Goal: Task Accomplishment & Management: Complete application form

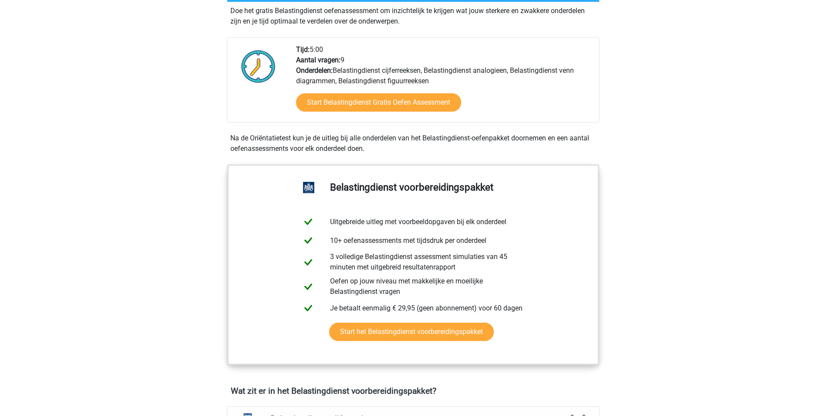
scroll to position [218, 0]
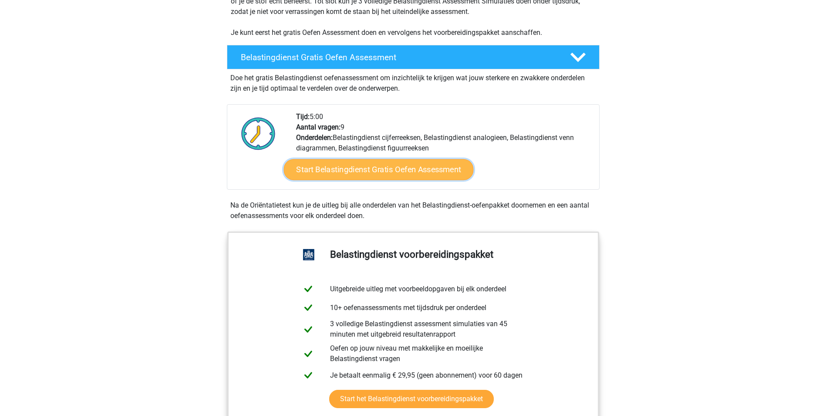
click at [370, 172] on link "Start Belastingdienst Gratis Oefen Assessment" at bounding box center [379, 169] width 190 height 21
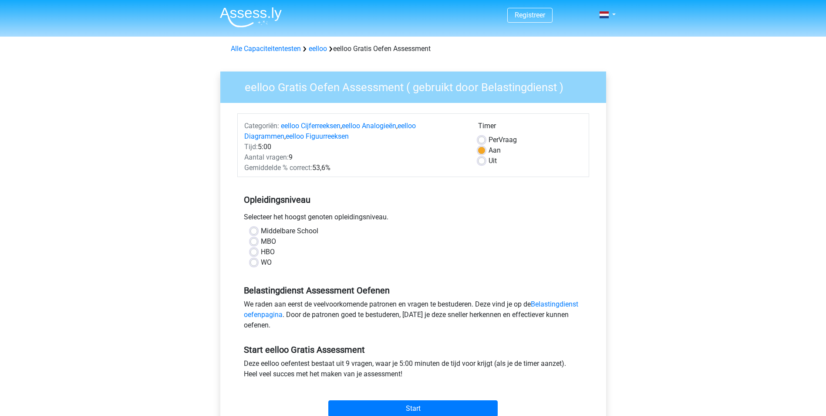
click at [261, 264] on label "WO" at bounding box center [266, 262] width 11 height 10
click at [255, 264] on input "WO" at bounding box center [253, 261] width 7 height 9
radio input "true"
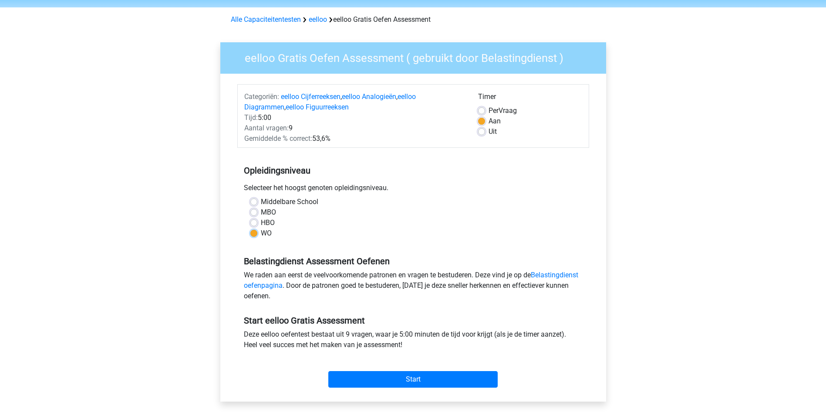
scroll to position [44, 0]
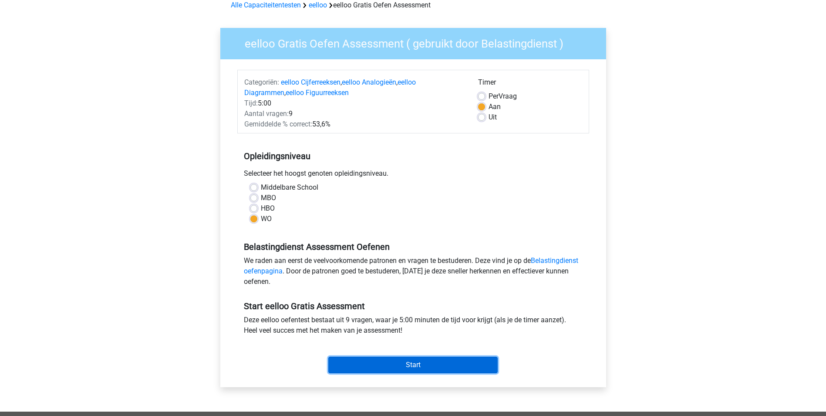
click at [419, 359] on input "Start" at bounding box center [412, 364] width 169 height 17
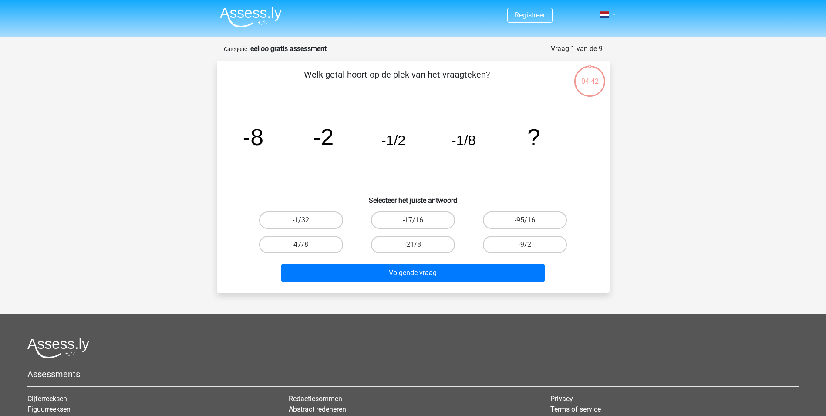
click at [310, 216] on label "-1/32" at bounding box center [301, 219] width 84 height 17
click at [307, 220] on input "-1/32" at bounding box center [304, 223] width 6 height 6
radio input "true"
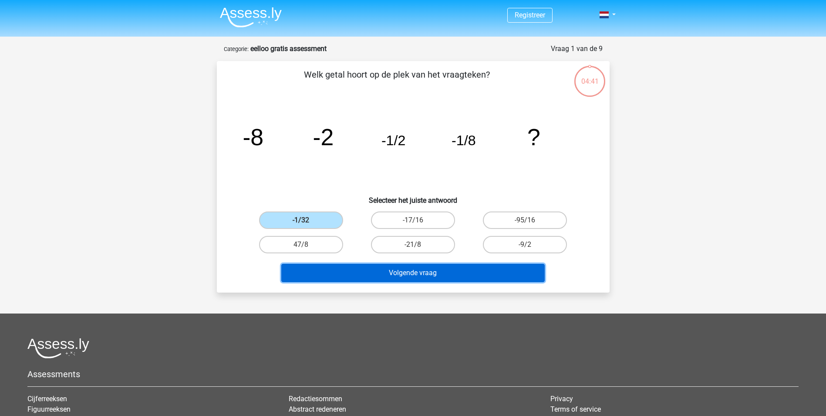
click at [404, 280] on button "Volgende vraag" at bounding box center [413, 273] width 264 height 18
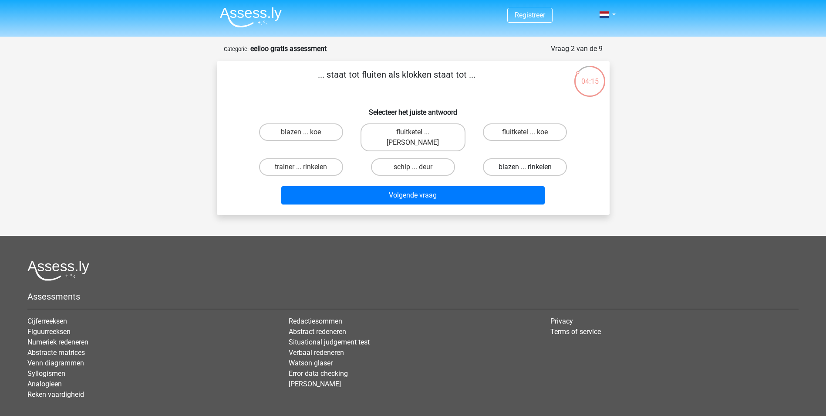
click at [545, 158] on label "blazen ... rinkelen" at bounding box center [525, 166] width 84 height 17
click at [531, 167] on input "blazen ... rinkelen" at bounding box center [528, 170] width 6 height 6
radio input "true"
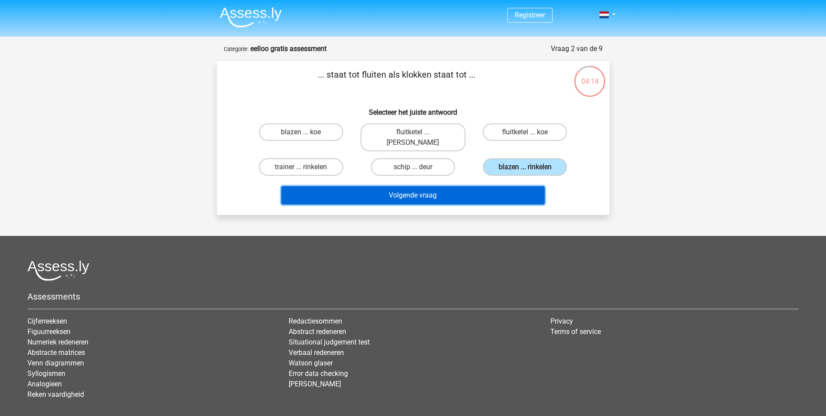
click at [415, 186] on button "Volgende vraag" at bounding box center [413, 195] width 264 height 18
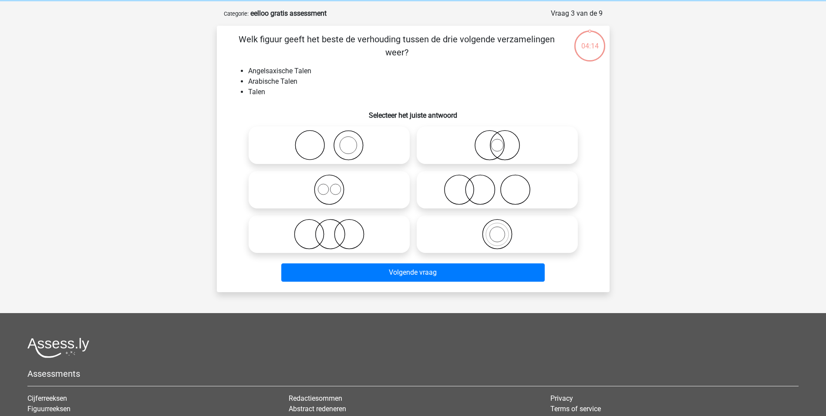
scroll to position [44, 0]
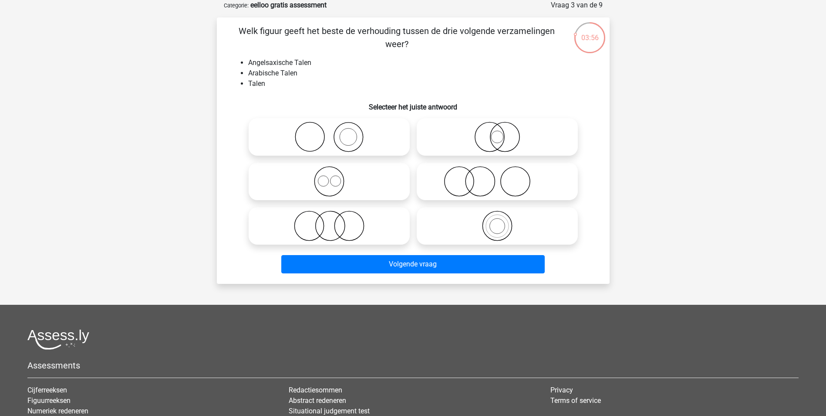
click at [347, 237] on icon at bounding box center [329, 225] width 154 height 30
click at [335, 221] on input "radio" at bounding box center [332, 219] width 6 height 6
radio input "true"
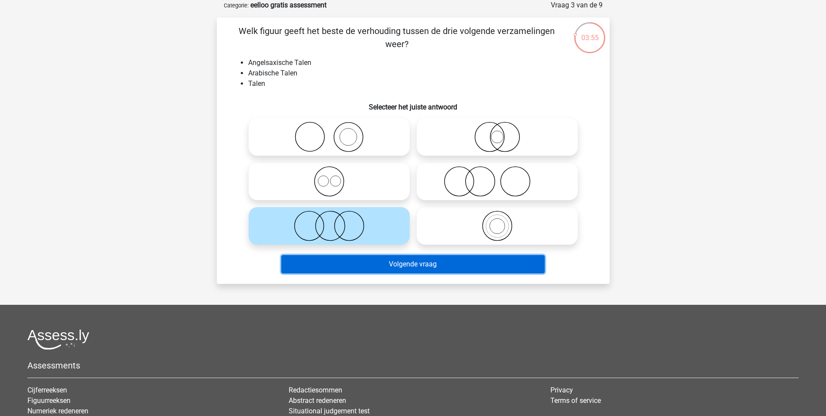
click at [405, 267] on button "Volgende vraag" at bounding box center [413, 264] width 264 height 18
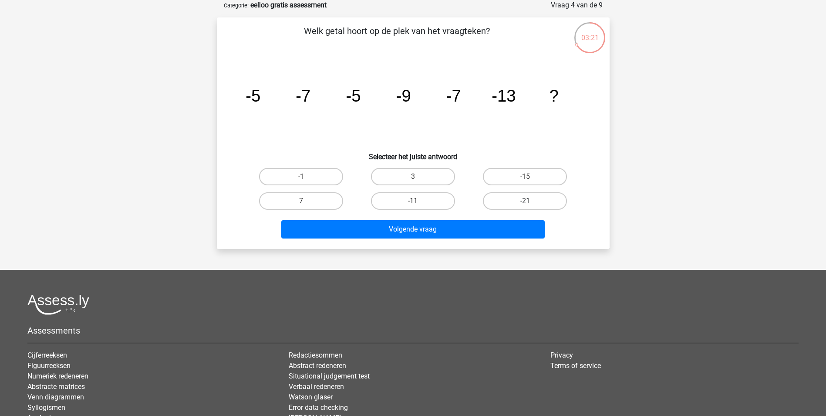
click at [543, 200] on label "-21" at bounding box center [525, 200] width 84 height 17
click at [531, 201] on input "-21" at bounding box center [528, 204] width 6 height 6
radio input "true"
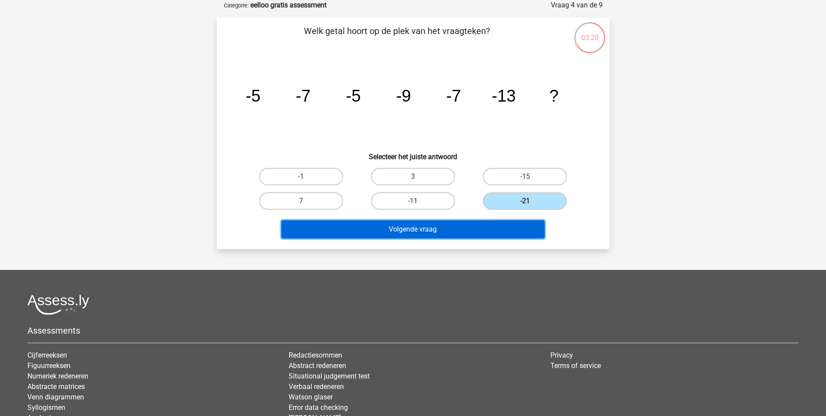
click at [501, 228] on button "Volgende vraag" at bounding box center [413, 229] width 264 height 18
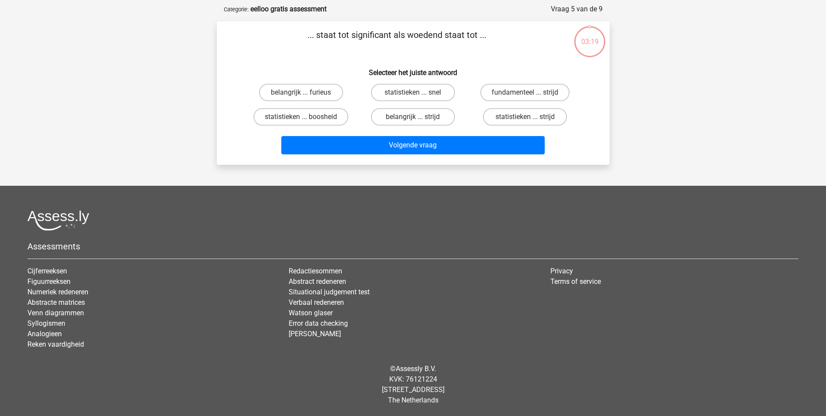
scroll to position [40, 0]
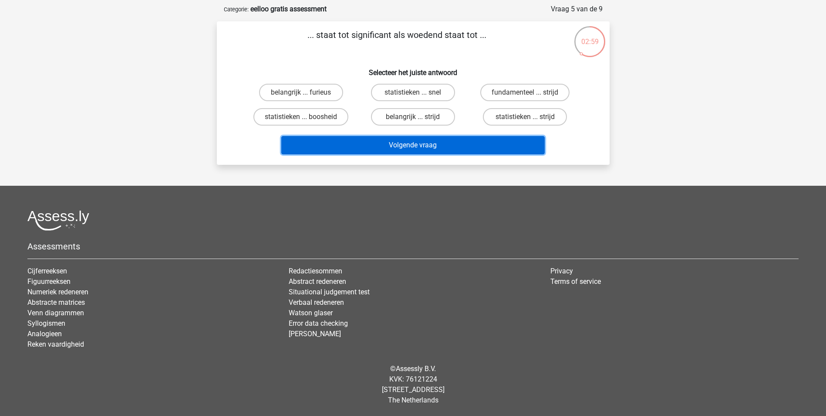
click at [453, 150] on button "Volgende vraag" at bounding box center [413, 145] width 264 height 18
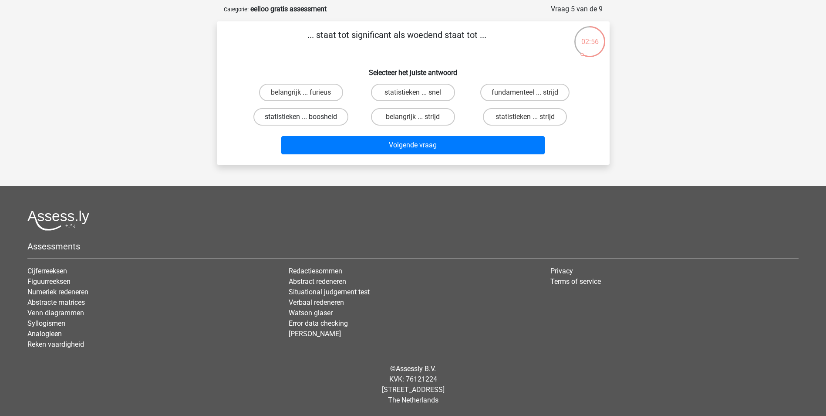
click at [260, 118] on label "statistieken ... boosheid" at bounding box center [301, 116] width 95 height 17
click at [301, 118] on input "statistieken ... boosheid" at bounding box center [304, 120] width 6 height 6
radio input "true"
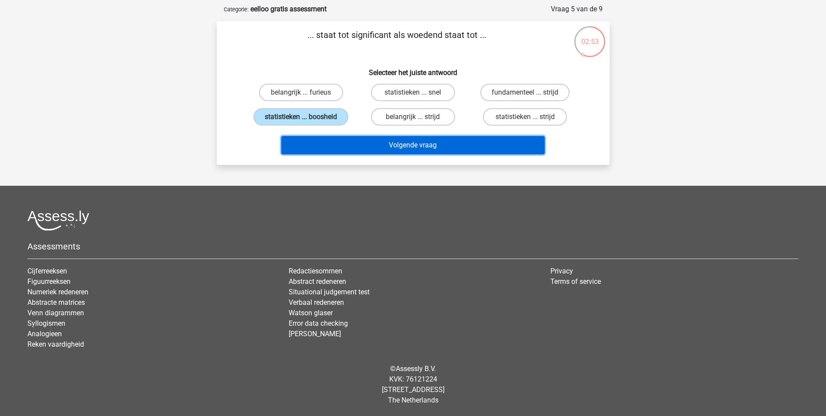
click at [434, 150] on button "Volgende vraag" at bounding box center [413, 145] width 264 height 18
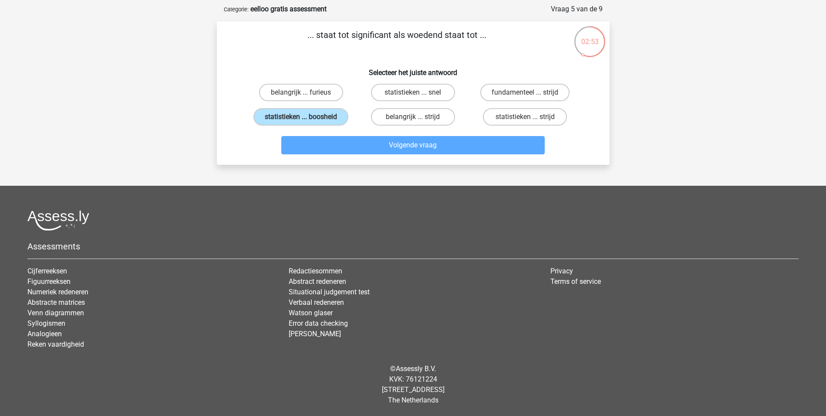
scroll to position [44, 0]
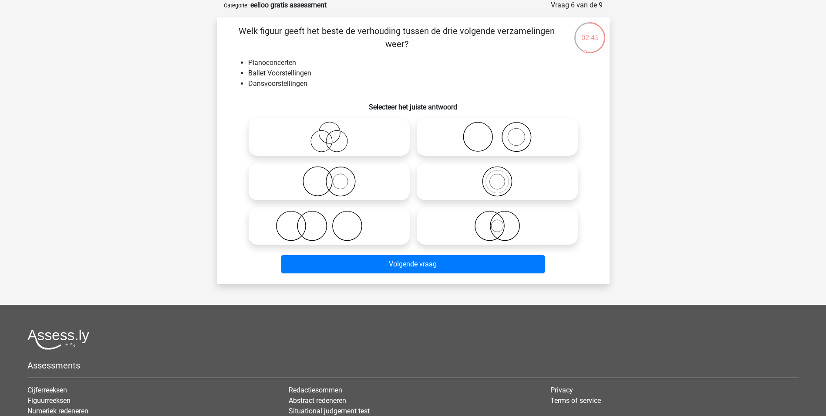
click at [336, 132] on icon at bounding box center [329, 137] width 154 height 30
click at [335, 132] on input "radio" at bounding box center [332, 130] width 6 height 6
radio input "true"
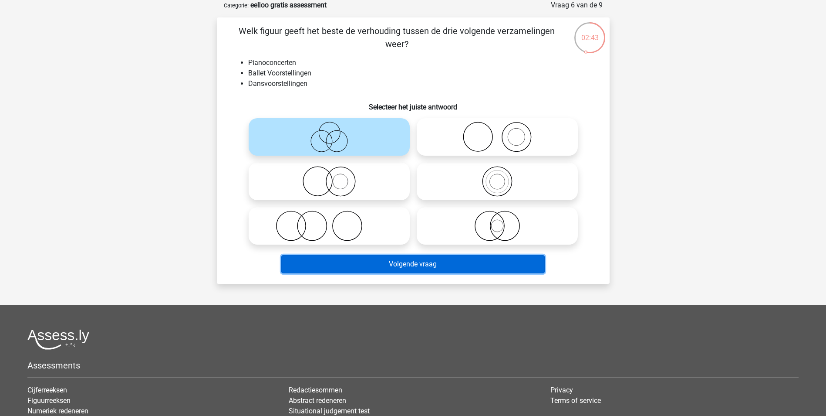
click at [411, 267] on button "Volgende vraag" at bounding box center [413, 264] width 264 height 18
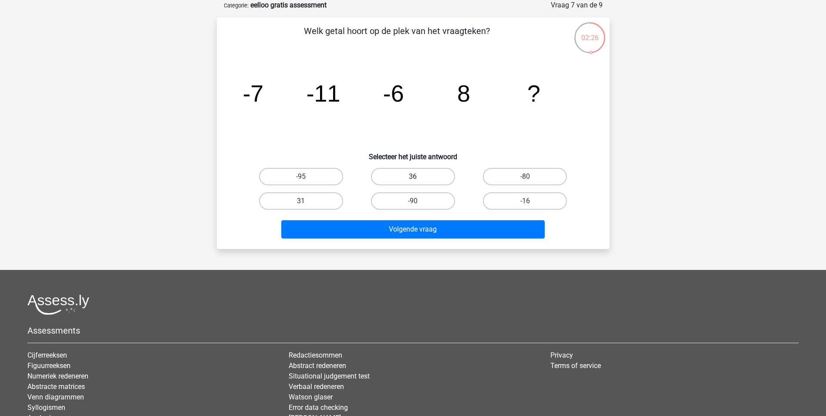
click at [416, 174] on label "36" at bounding box center [413, 176] width 84 height 17
click at [416, 176] on input "36" at bounding box center [416, 179] width 6 height 6
radio input "true"
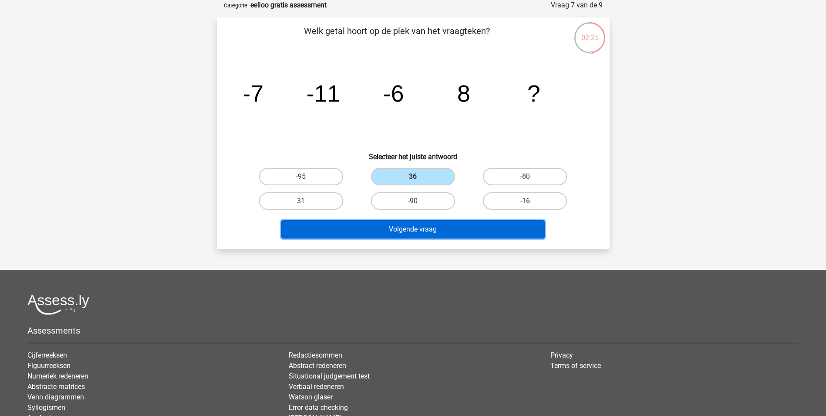
click at [403, 227] on button "Volgende vraag" at bounding box center [413, 229] width 264 height 18
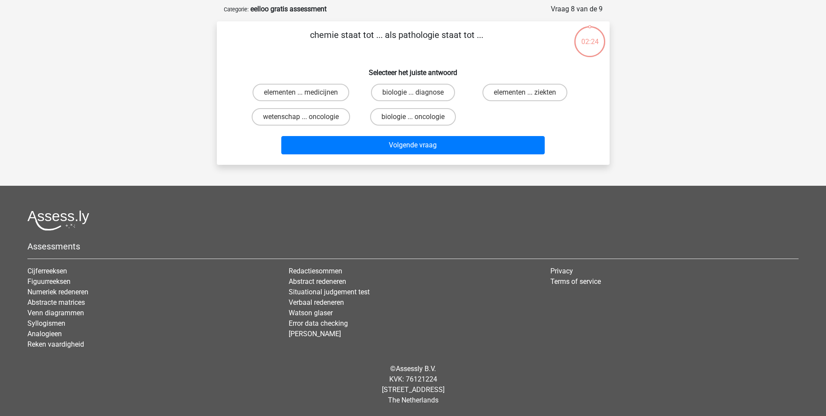
scroll to position [40, 0]
click at [540, 92] on label "elementen ... ziekten" at bounding box center [525, 92] width 85 height 17
click at [531, 92] on input "elementen ... ziekten" at bounding box center [528, 95] width 6 height 6
radio input "true"
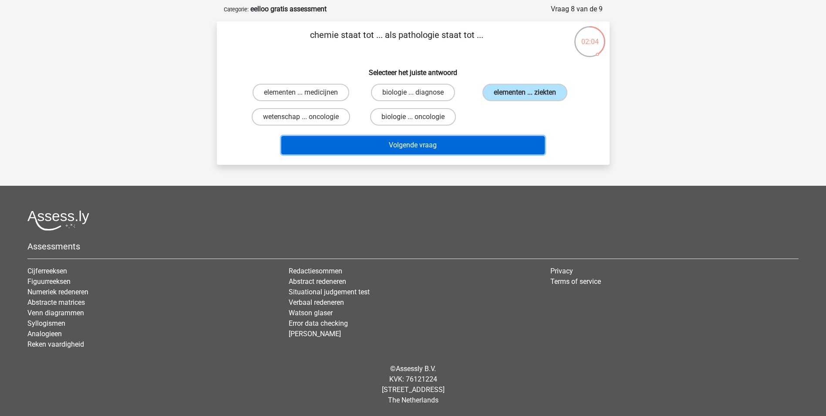
click at [463, 141] on button "Volgende vraag" at bounding box center [413, 145] width 264 height 18
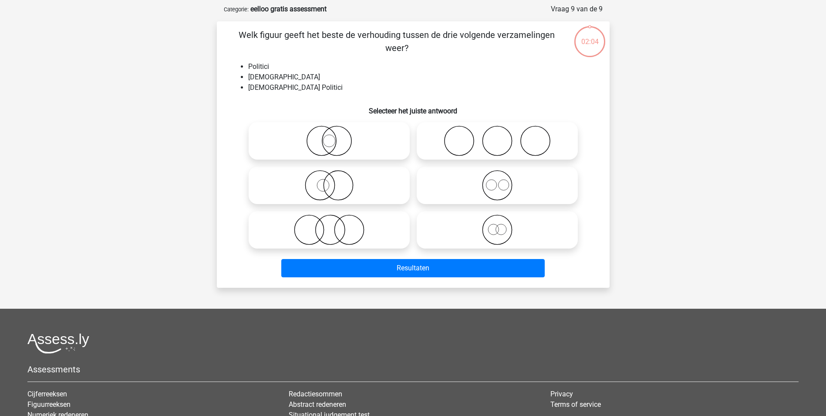
scroll to position [44, 0]
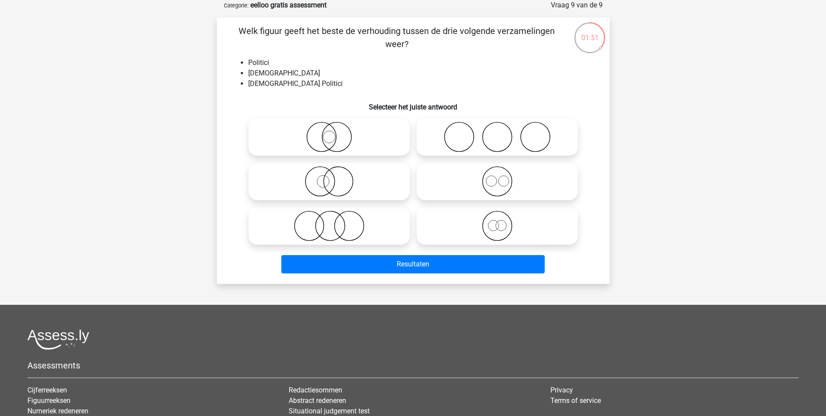
click at [502, 182] on icon at bounding box center [497, 181] width 154 height 30
click at [502, 177] on input "radio" at bounding box center [500, 174] width 6 height 6
radio input "true"
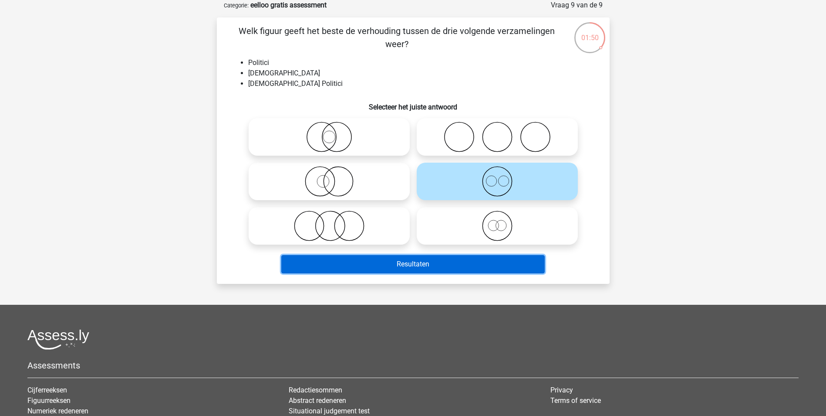
click at [455, 257] on button "Resultaten" at bounding box center [413, 264] width 264 height 18
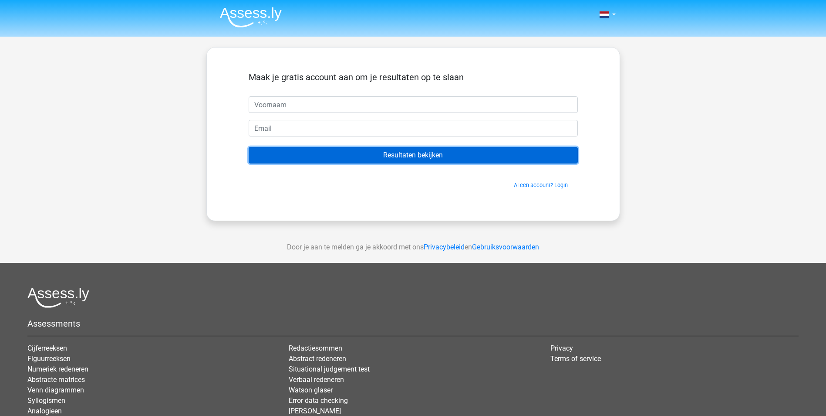
click at [402, 154] on input "Resultaten bekijken" at bounding box center [413, 155] width 329 height 17
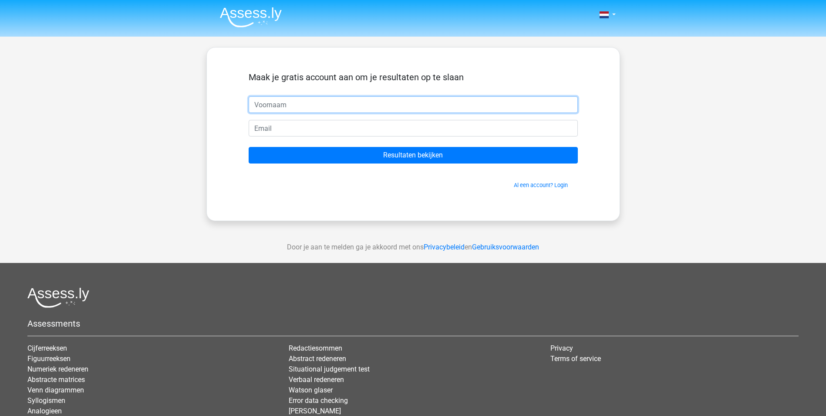
click at [335, 108] on input "text" at bounding box center [413, 104] width 329 height 17
type input "hh"
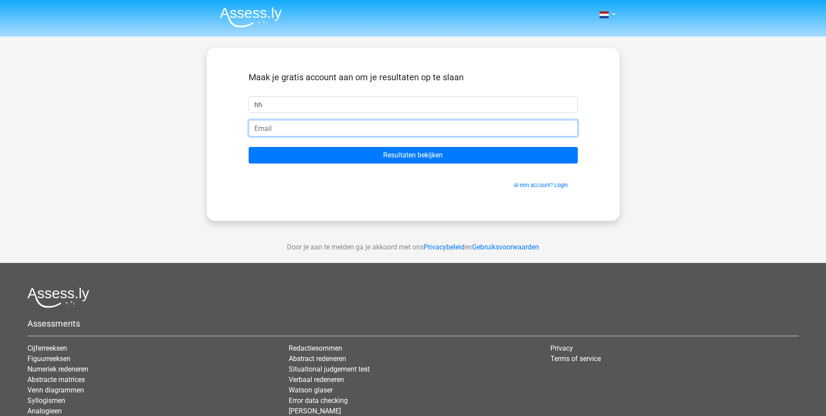
click at [286, 123] on input "email" at bounding box center [413, 128] width 329 height 17
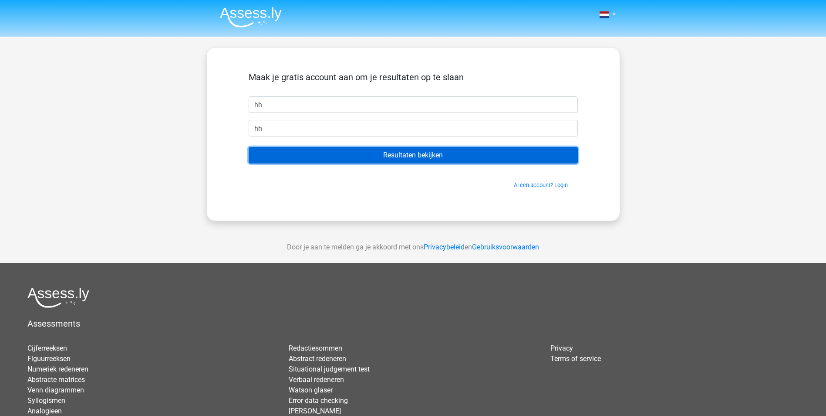
click at [430, 155] on input "Resultaten bekijken" at bounding box center [413, 155] width 329 height 17
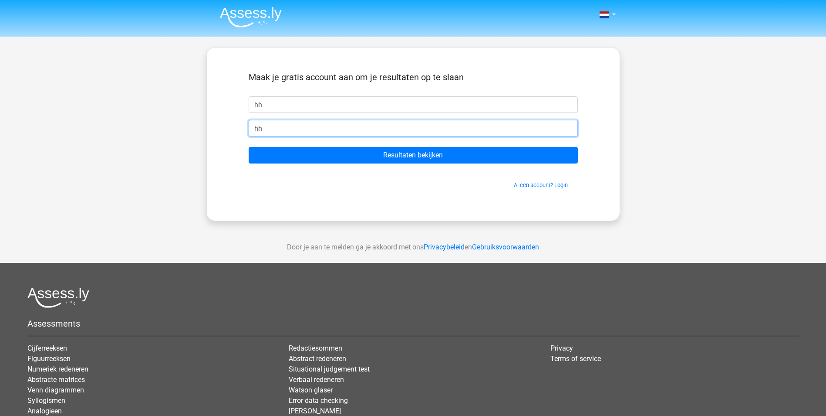
click at [320, 135] on input "hh" at bounding box center [413, 128] width 329 height 17
type input "harmhoftijzer@gmail.com"
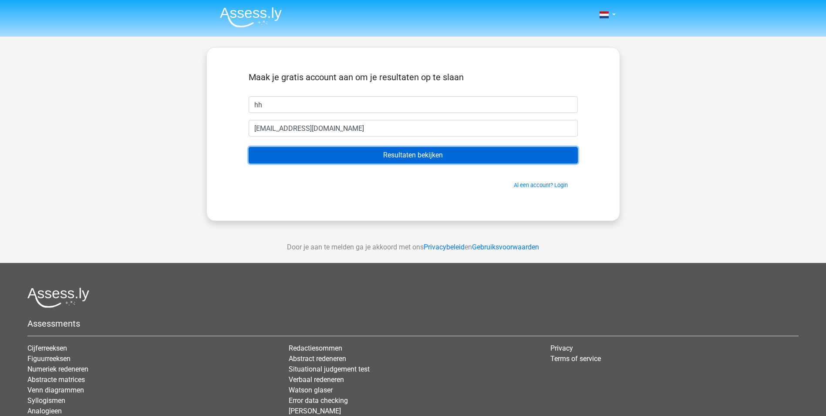
click at [436, 157] on input "Resultaten bekijken" at bounding box center [413, 155] width 329 height 17
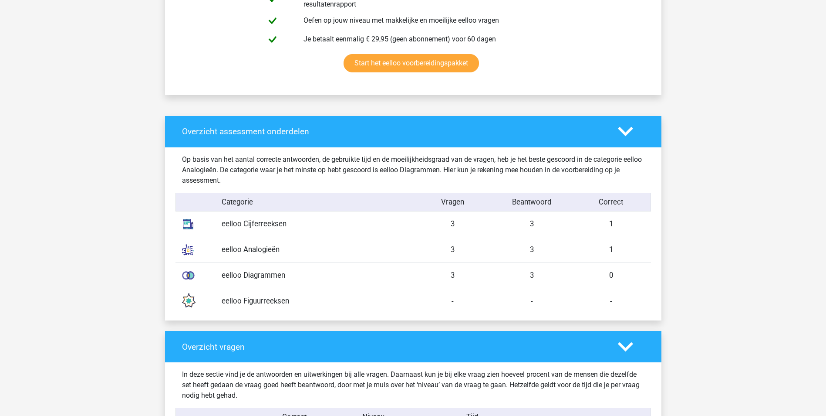
scroll to position [566, 0]
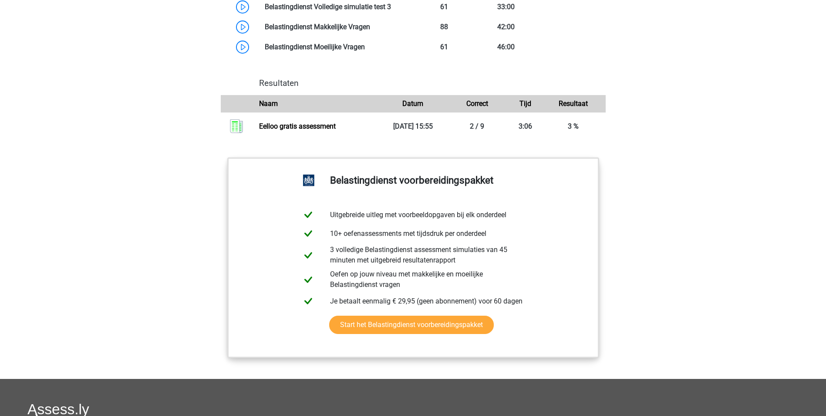
scroll to position [784, 0]
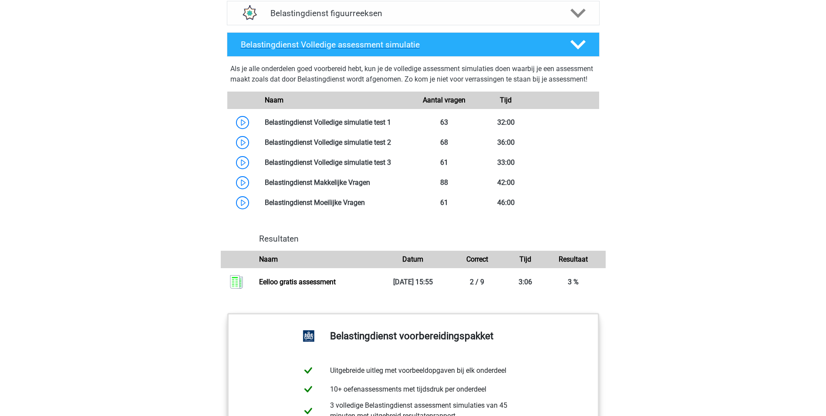
click at [578, 44] on icon at bounding box center [578, 44] width 15 height 15
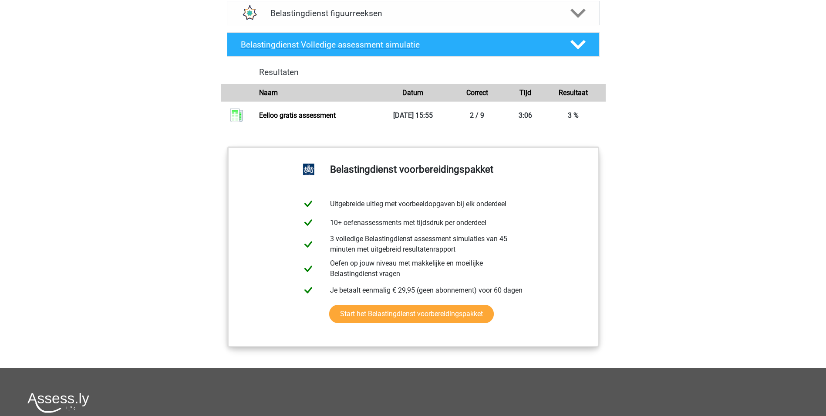
click at [578, 44] on icon at bounding box center [578, 44] width 15 height 15
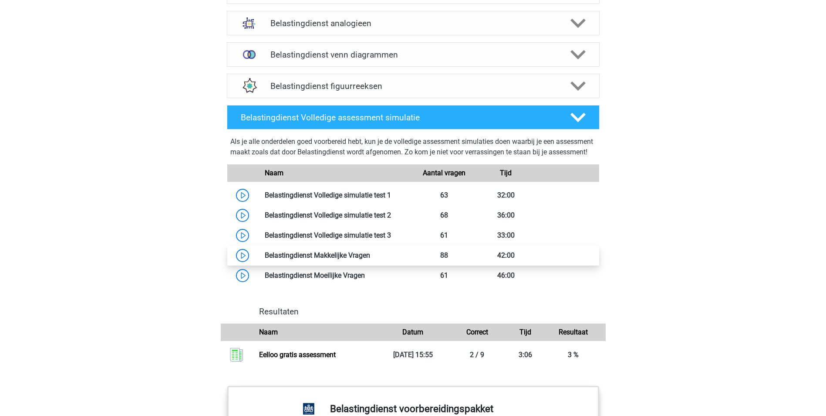
scroll to position [697, 0]
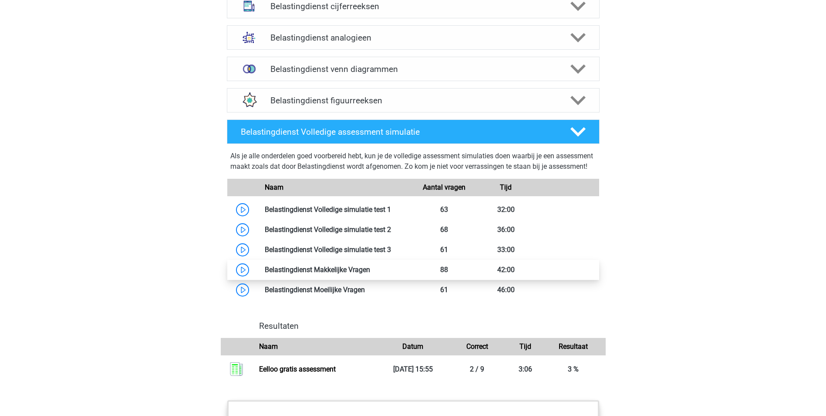
click at [370, 274] on link at bounding box center [370, 269] width 0 height 8
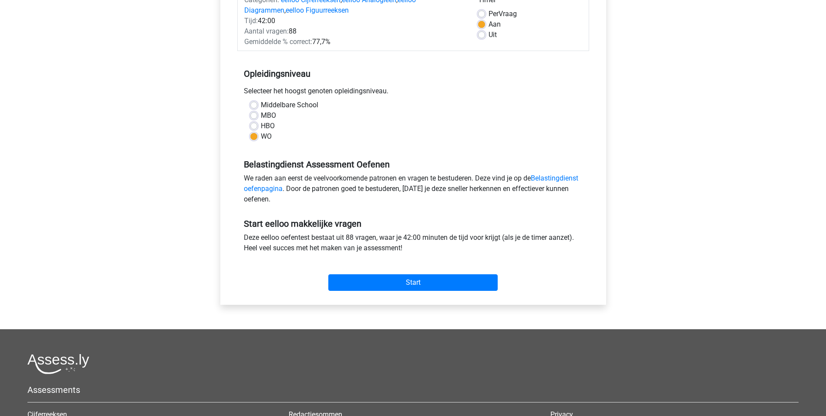
scroll to position [131, 0]
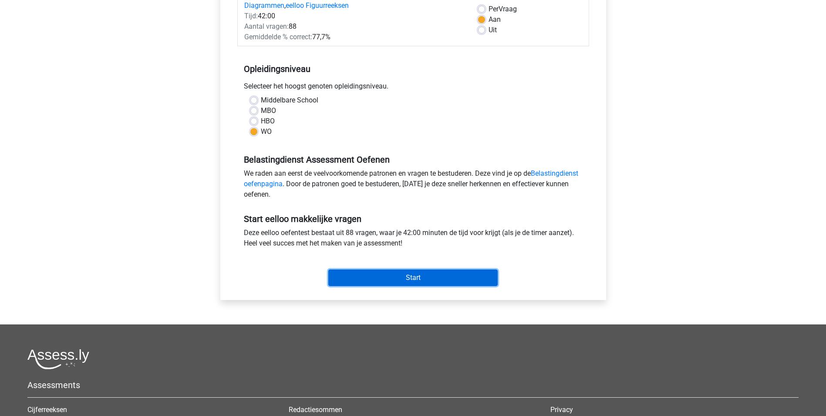
click at [389, 282] on input "Start" at bounding box center [412, 277] width 169 height 17
